Goal: Obtain resource: Download file/media

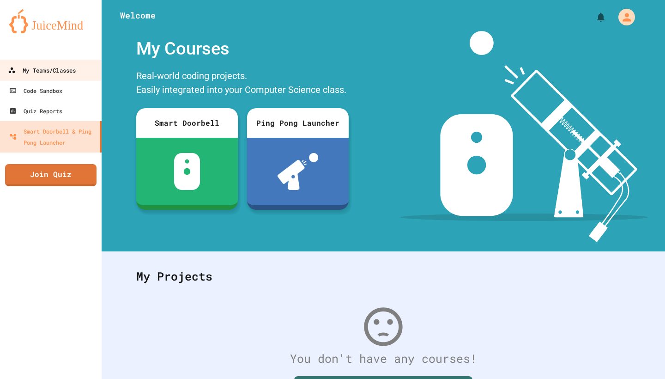
click at [54, 69] on div "My Teams/Classes" at bounding box center [42, 71] width 68 height 12
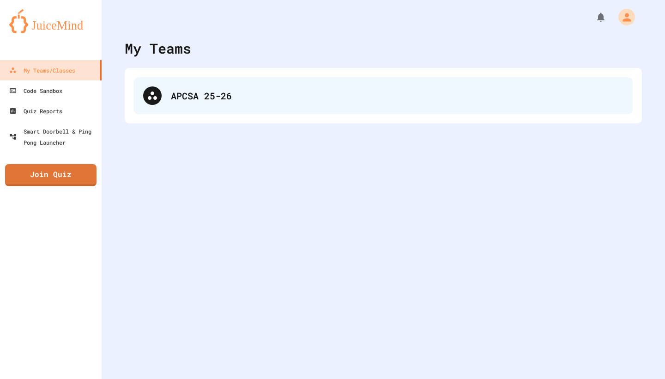
click at [175, 105] on div "APCSA 25-26" at bounding box center [383, 95] width 499 height 37
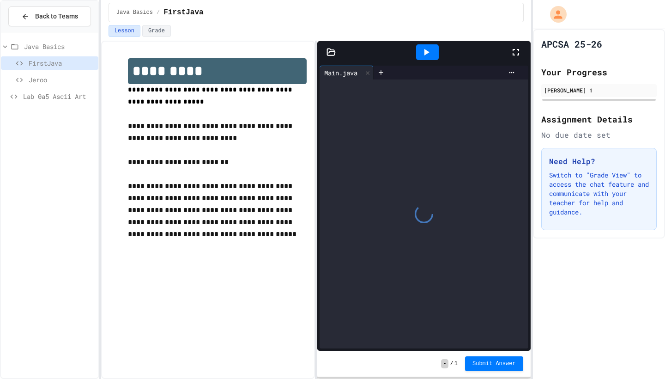
click at [43, 102] on div "Lab 0a5 Ascii Art" at bounding box center [50, 96] width 98 height 13
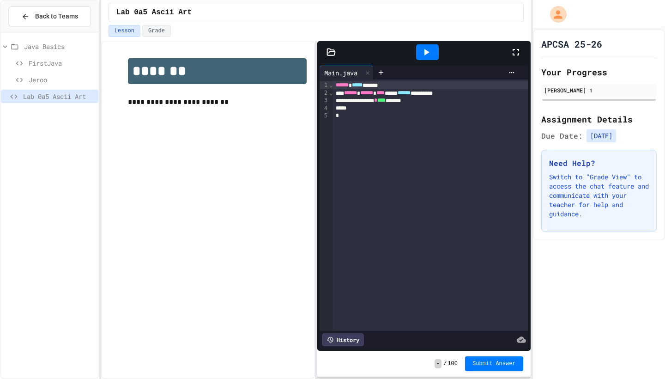
click at [51, 66] on span "FirstJava" at bounding box center [62, 63] width 66 height 10
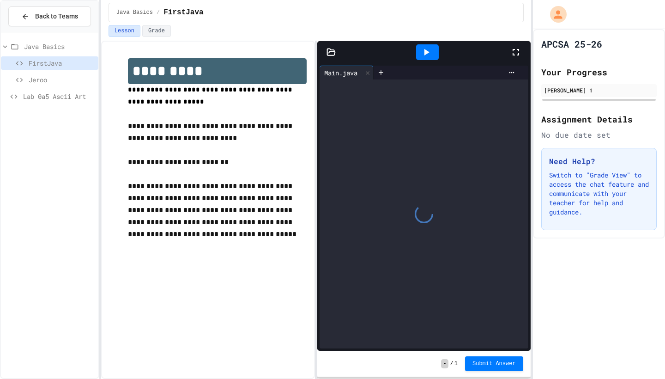
click at [49, 45] on span "Java Basics" at bounding box center [59, 47] width 71 height 10
click at [44, 61] on span "Lab 0a5 Ascii Art" at bounding box center [59, 63] width 72 height 10
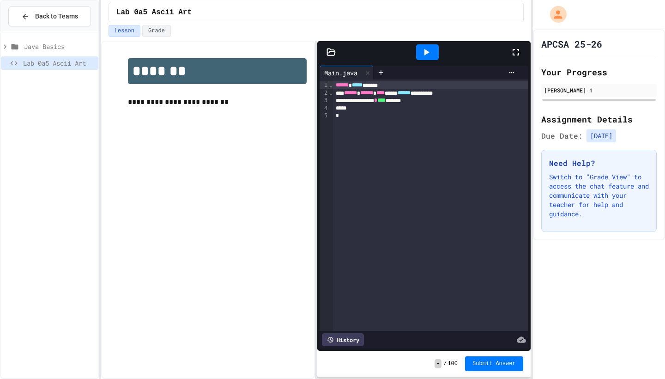
click at [7, 48] on icon at bounding box center [5, 47] width 8 height 8
click at [12, 96] on icon at bounding box center [14, 96] width 7 height 4
click at [330, 57] on div at bounding box center [423, 52] width 213 height 22
click at [333, 53] on icon at bounding box center [331, 52] width 9 height 9
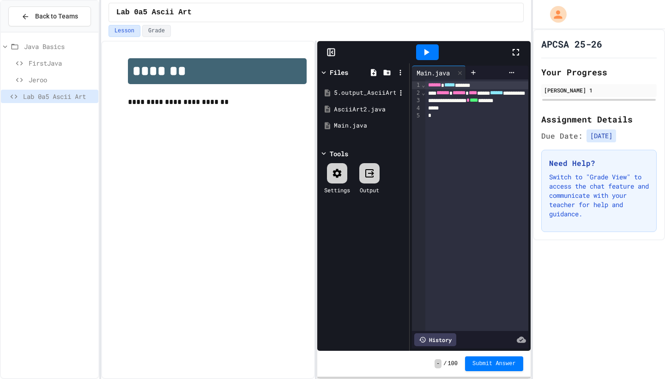
click at [335, 93] on div "5.output_AsciiArt3_lab_java_aplus.pdf" at bounding box center [365, 92] width 62 height 9
